Goal: Task Accomplishment & Management: Use online tool/utility

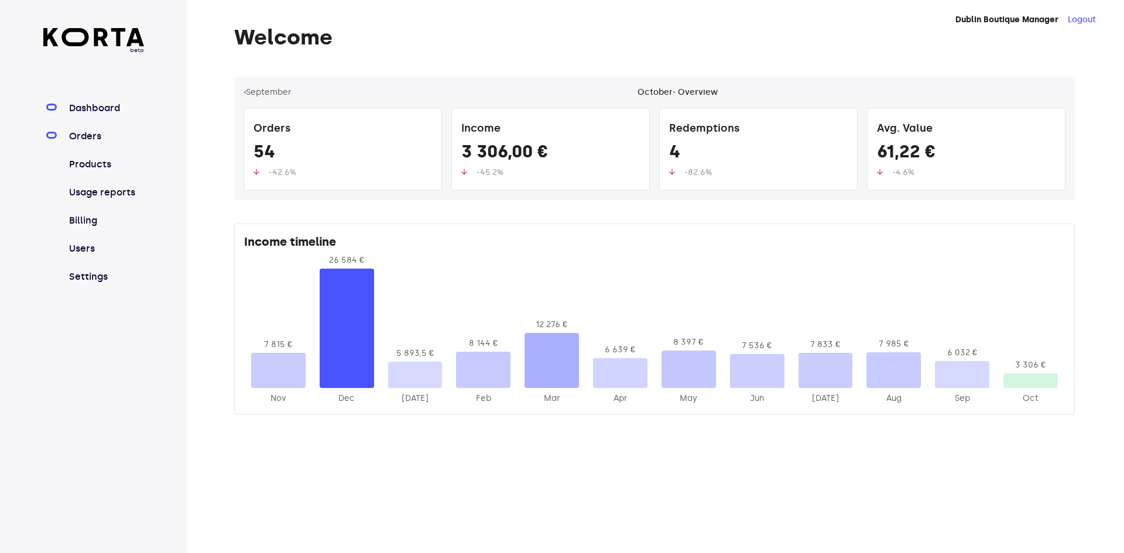
click at [109, 134] on link "Orders" at bounding box center [106, 136] width 78 height 14
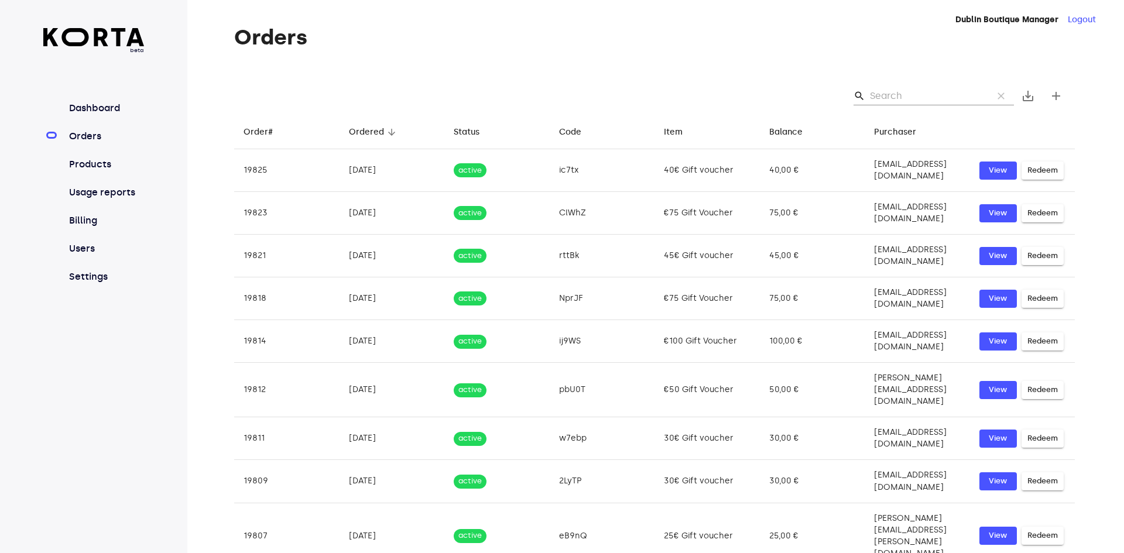
click at [945, 98] on input "Search" at bounding box center [927, 96] width 114 height 19
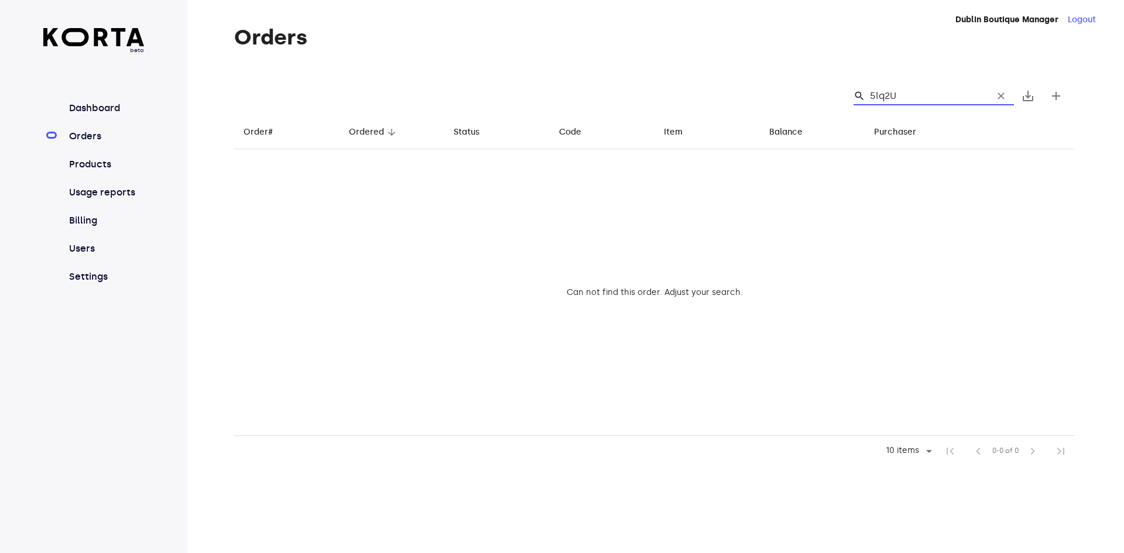
click at [881, 100] on input "5lq2U" at bounding box center [927, 96] width 114 height 19
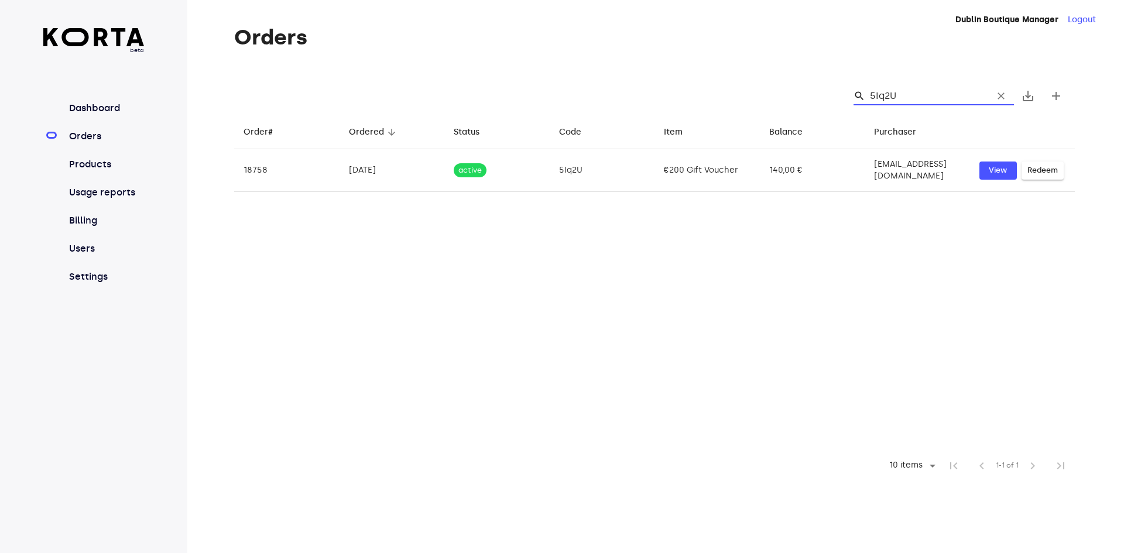
type input "5Iq2U"
drag, startPoint x: 917, startPoint y: 95, endPoint x: 872, endPoint y: 93, distance: 45.1
click at [872, 93] on input "5Iq2U" at bounding box center [927, 96] width 114 height 19
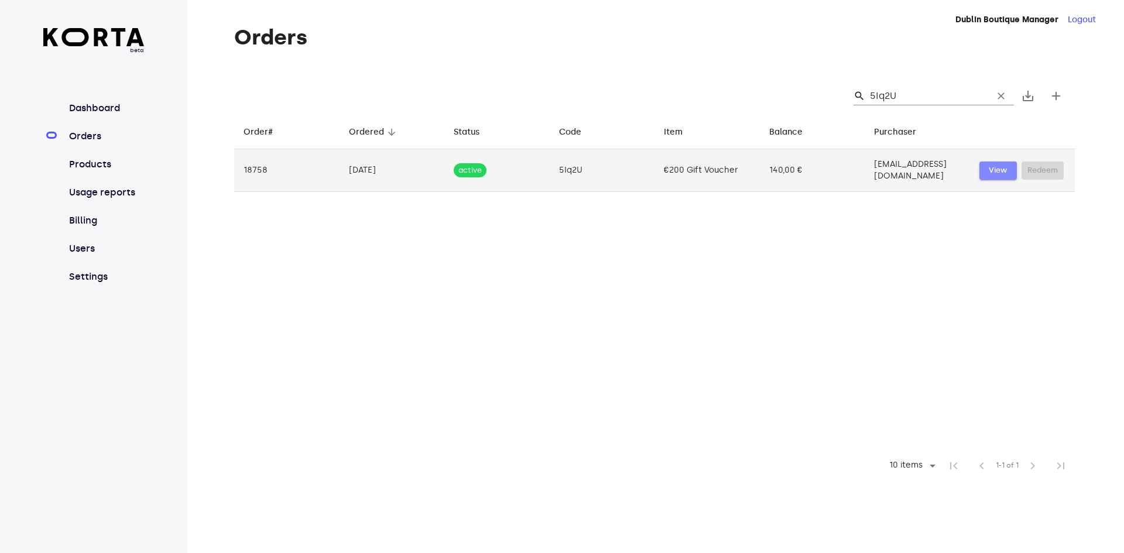
click at [1000, 167] on span "View" at bounding box center [998, 170] width 26 height 13
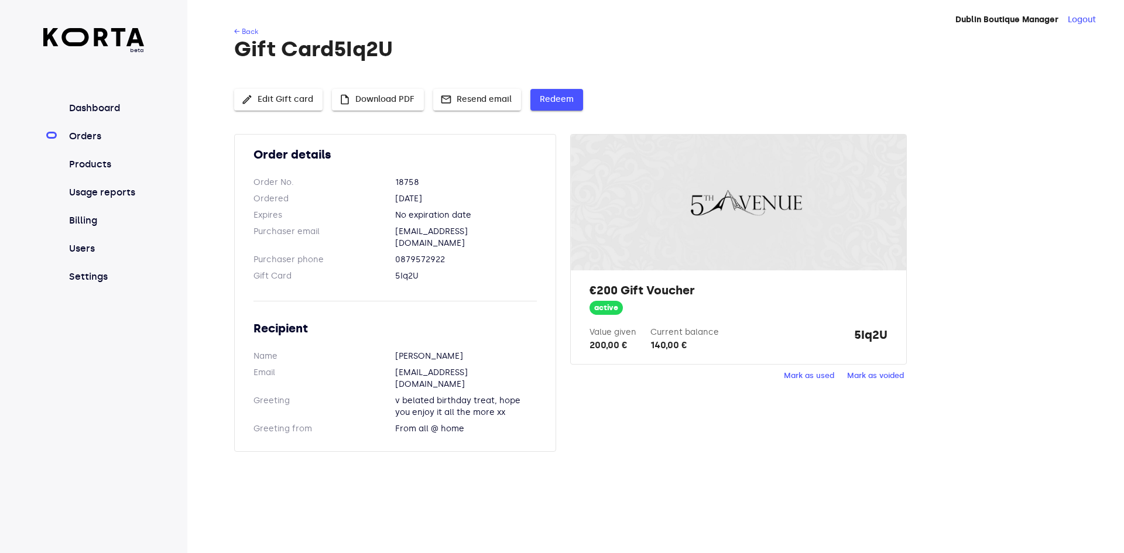
click at [556, 99] on span "Redeem" at bounding box center [557, 100] width 34 height 15
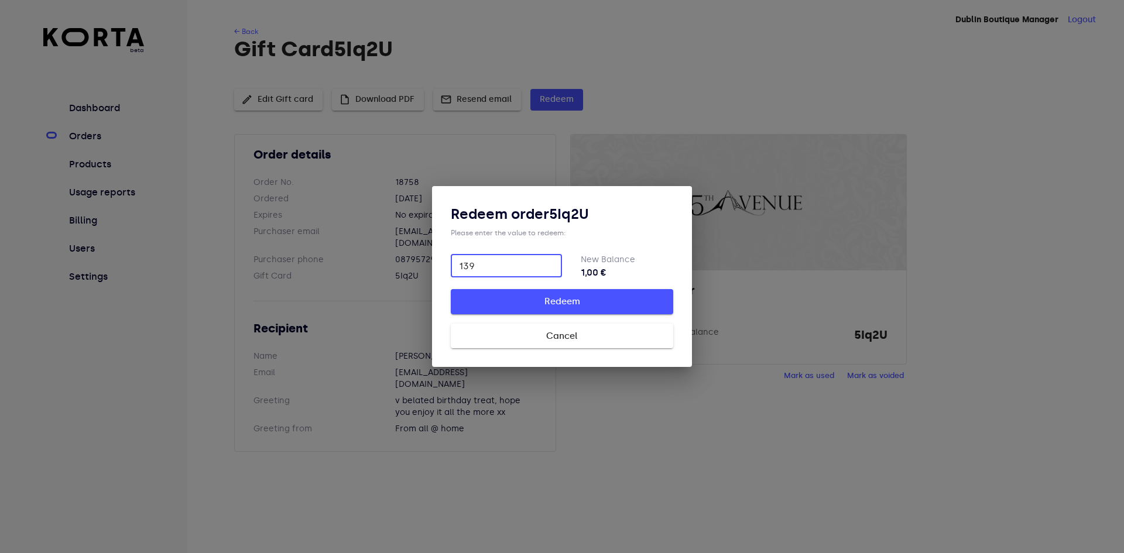
type input "139"
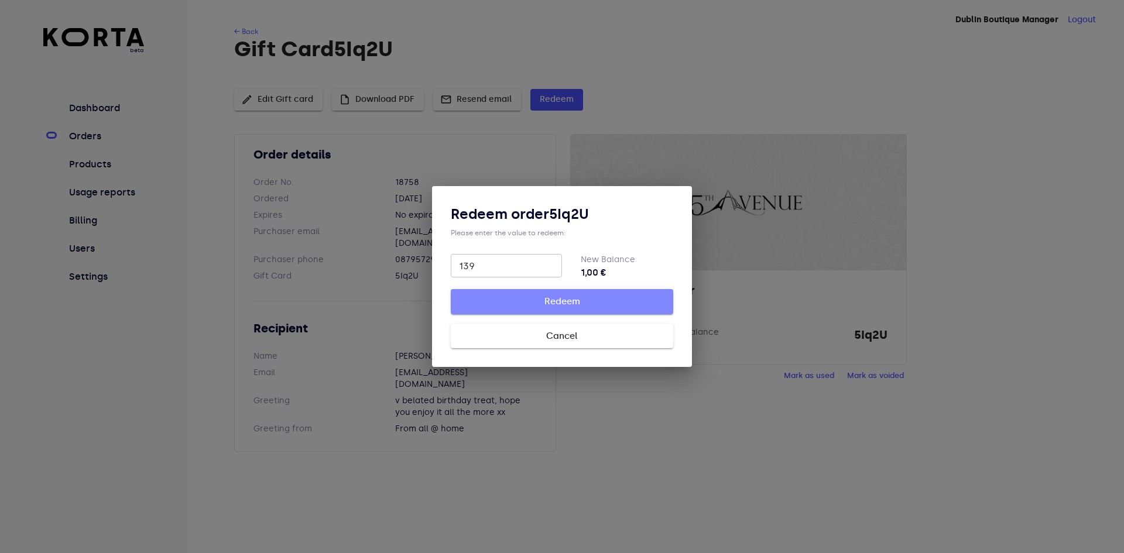
click at [534, 310] on button "Redeem" at bounding box center [562, 301] width 223 height 25
